Goal: Find specific page/section: Find specific page/section

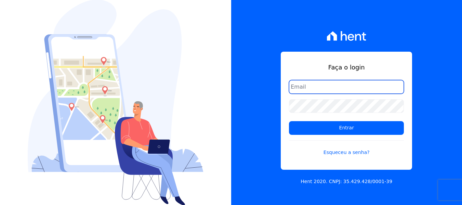
click at [307, 86] on input "email" at bounding box center [346, 87] width 115 height 14
type input "[EMAIL_ADDRESS][DOMAIN_NAME]"
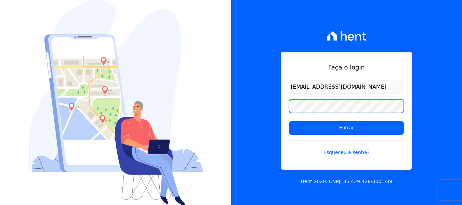
click at [289, 121] on input "Entrar" at bounding box center [346, 128] width 115 height 14
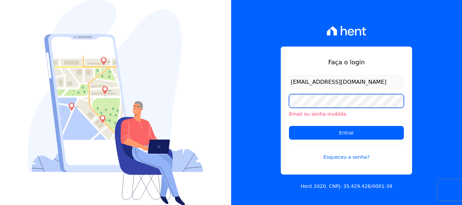
click at [289, 126] on input "Entrar" at bounding box center [346, 133] width 115 height 14
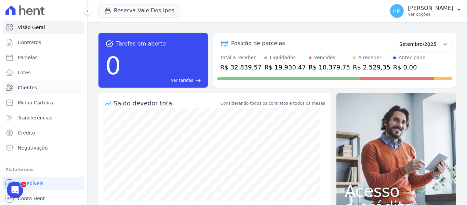
click at [30, 87] on span "Clientes" at bounding box center [27, 87] width 19 height 7
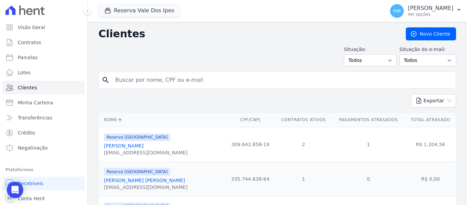
drag, startPoint x: 281, startPoint y: 120, endPoint x: 324, endPoint y: 118, distance: 42.1
click at [324, 118] on th "Contratos Ativos" at bounding box center [303, 120] width 57 height 14
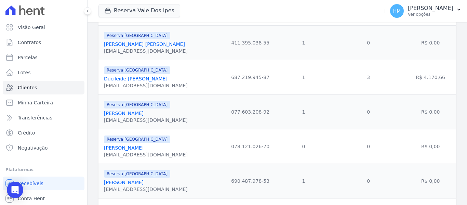
scroll to position [239, 0]
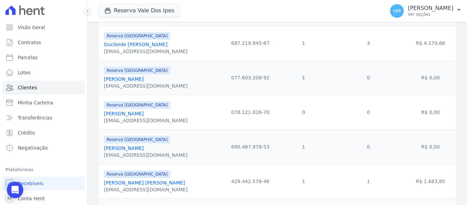
click at [129, 184] on link "[PERSON_NAME] [PERSON_NAME]" at bounding box center [144, 182] width 81 height 5
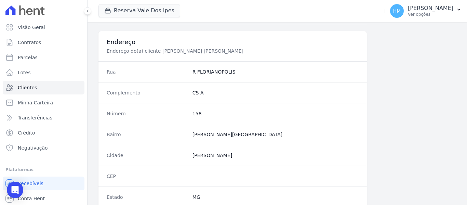
scroll to position [435, 0]
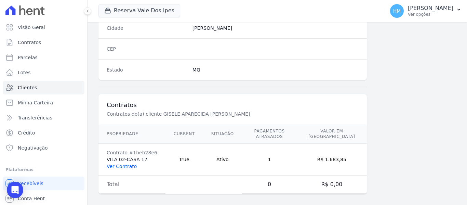
click at [127, 163] on link "Ver Contrato" at bounding box center [122, 165] width 30 height 5
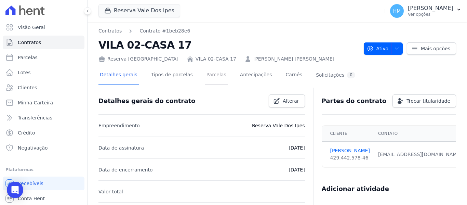
click at [208, 78] on link "Parcelas" at bounding box center [216, 75] width 23 height 18
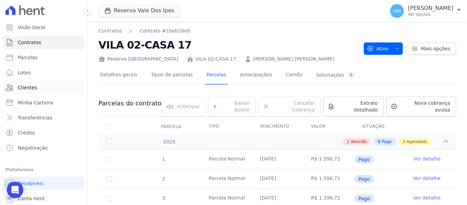
click at [34, 92] on link "Clientes" at bounding box center [44, 88] width 82 height 14
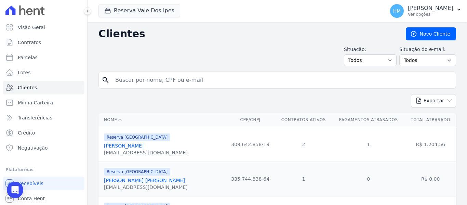
click at [132, 148] on link "Adilson Da Silva" at bounding box center [124, 145] width 40 height 5
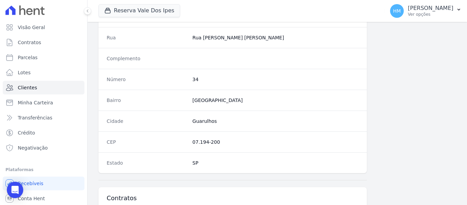
scroll to position [466, 0]
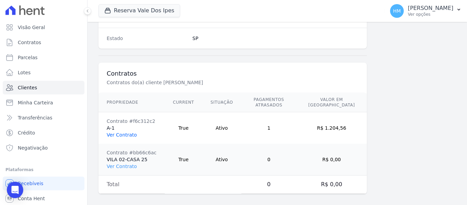
click at [129, 132] on link "Ver Contrato" at bounding box center [122, 134] width 30 height 5
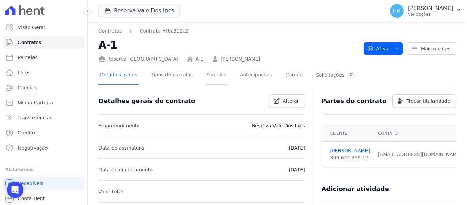
click at [207, 76] on link "Parcelas" at bounding box center [216, 75] width 23 height 18
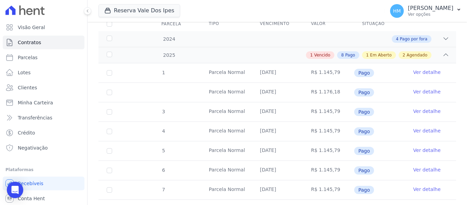
scroll to position [68, 0]
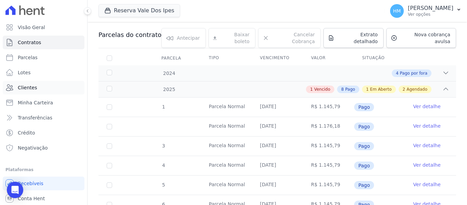
click at [27, 89] on span "Clientes" at bounding box center [27, 87] width 19 height 7
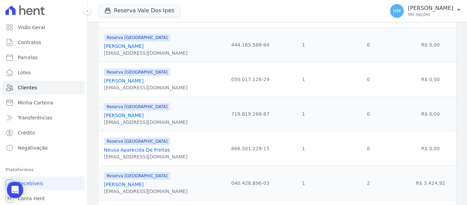
scroll to position [445, 0]
click at [140, 150] on link "Nilson Rodrigues Crespo" at bounding box center [124, 149] width 40 height 5
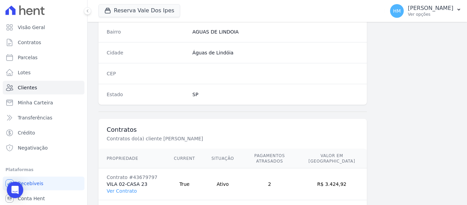
scroll to position [435, 0]
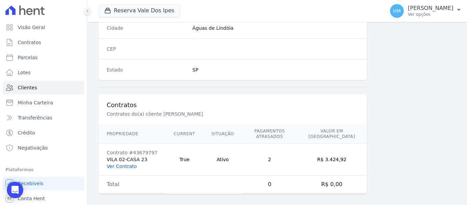
click at [127, 163] on link "Ver Contrato" at bounding box center [122, 165] width 30 height 5
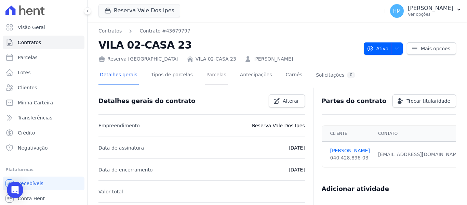
click at [208, 77] on link "Parcelas" at bounding box center [216, 75] width 23 height 18
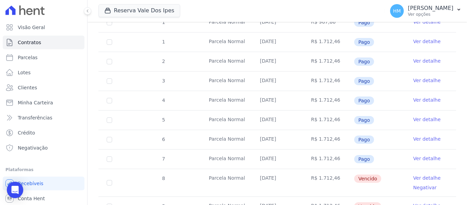
scroll to position [171, 0]
